Goal: Information Seeking & Learning: Understand process/instructions

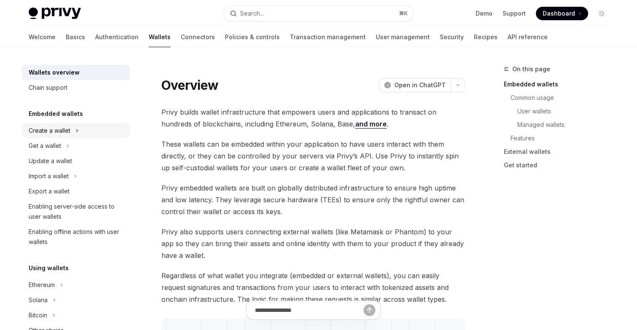
click at [62, 132] on div "Create a wallet" at bounding box center [50, 130] width 42 height 10
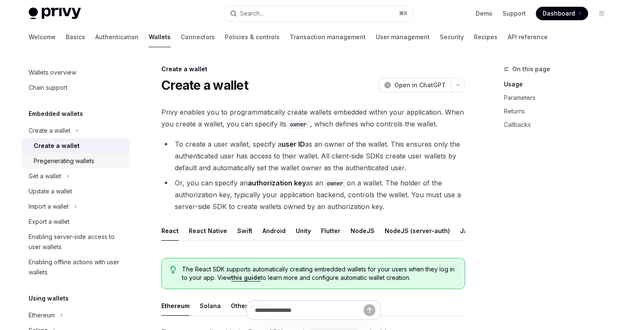
click at [78, 164] on div "Pregenerating wallets" at bounding box center [64, 161] width 61 height 10
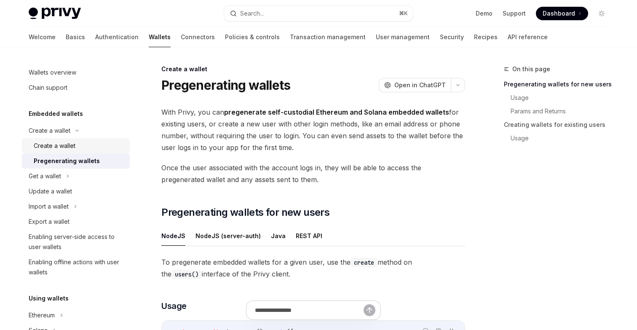
click at [80, 148] on div "Create a wallet" at bounding box center [79, 146] width 91 height 10
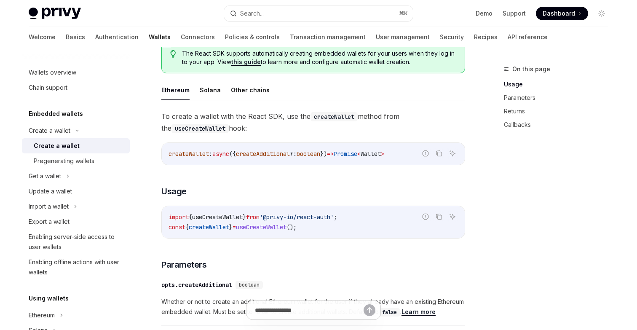
scroll to position [220, 0]
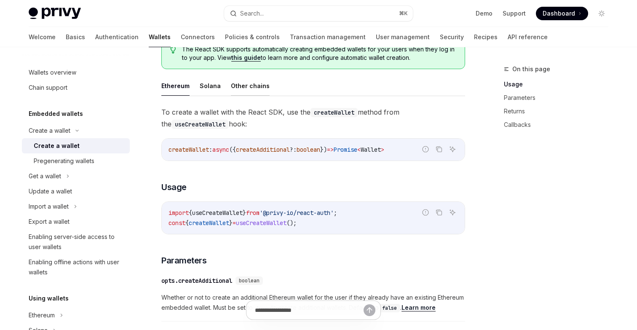
click at [246, 83] on button "Other chains" at bounding box center [250, 86] width 39 height 20
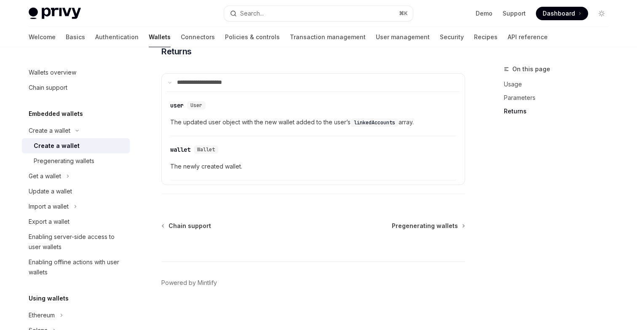
scroll to position [548, 0]
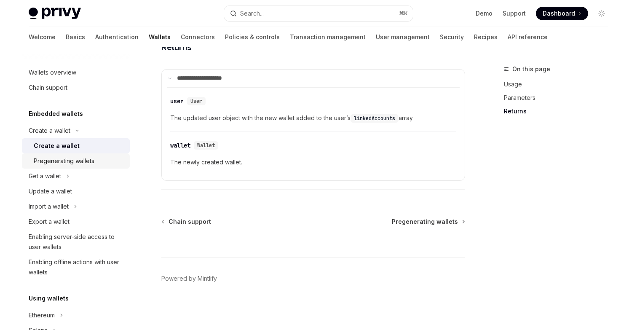
click at [72, 161] on div "Pregenerating wallets" at bounding box center [64, 161] width 61 height 10
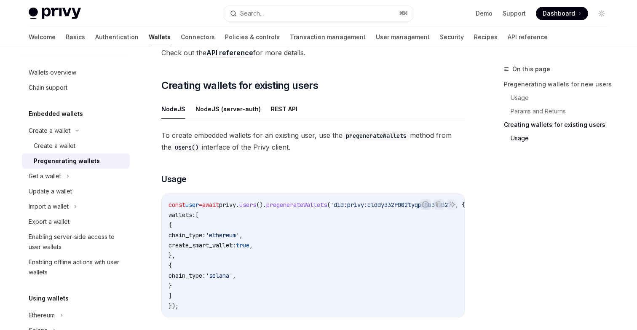
scroll to position [558, 0]
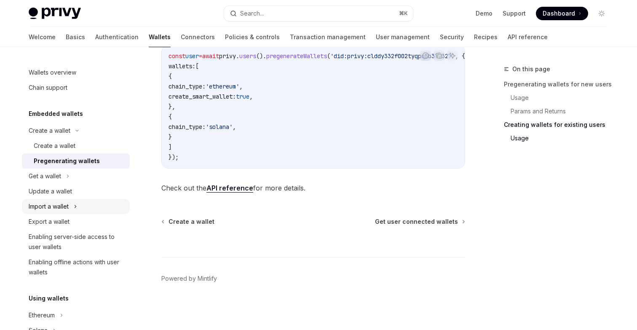
click at [56, 203] on div "Import a wallet" at bounding box center [49, 206] width 40 height 10
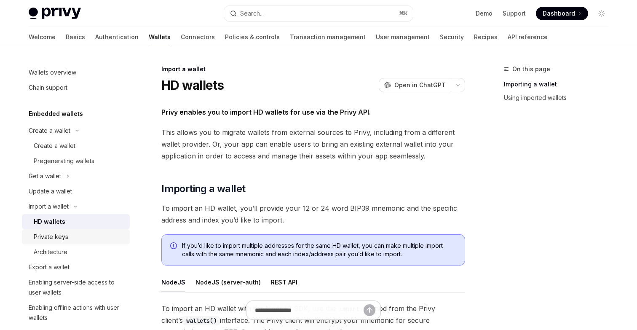
click at [62, 235] on div "Private keys" at bounding box center [51, 237] width 35 height 10
type textarea "*"
